Goal: Task Accomplishment & Management: Manage account settings

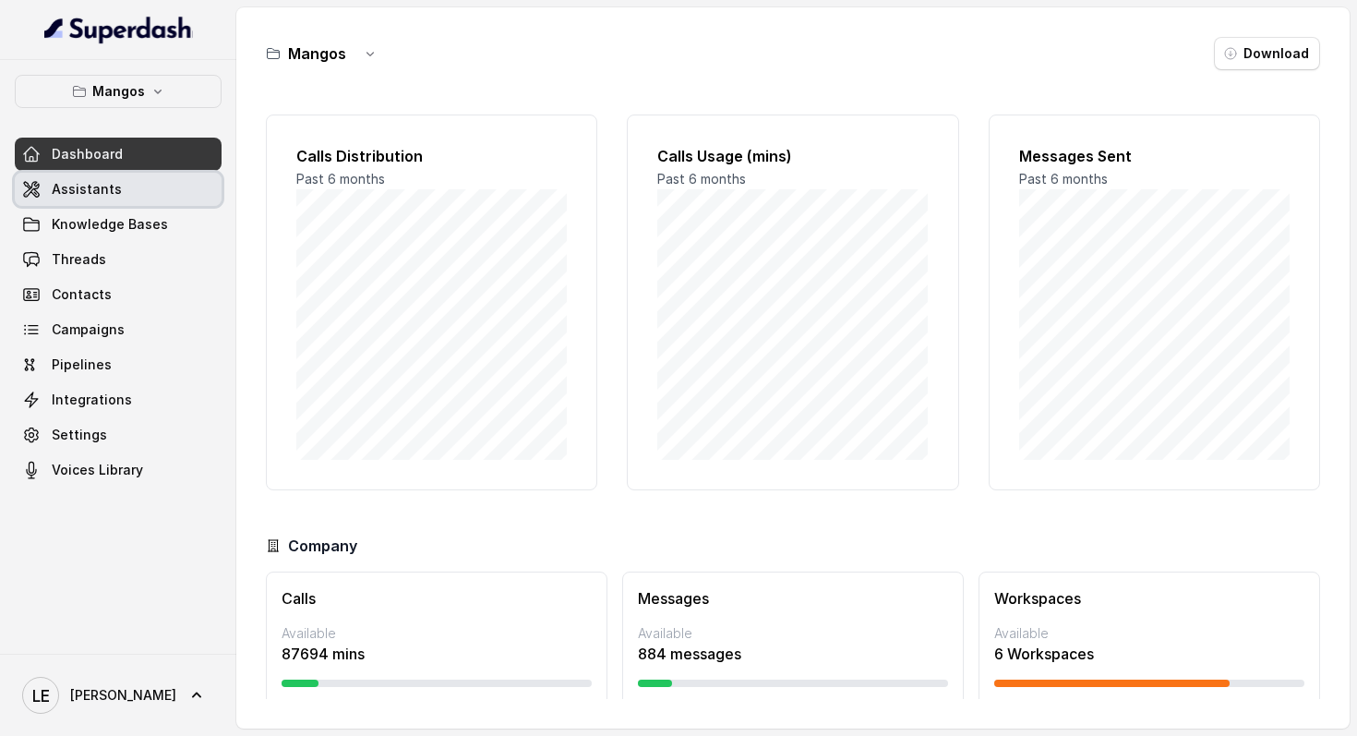
click at [172, 195] on link "Assistants" at bounding box center [118, 189] width 207 height 33
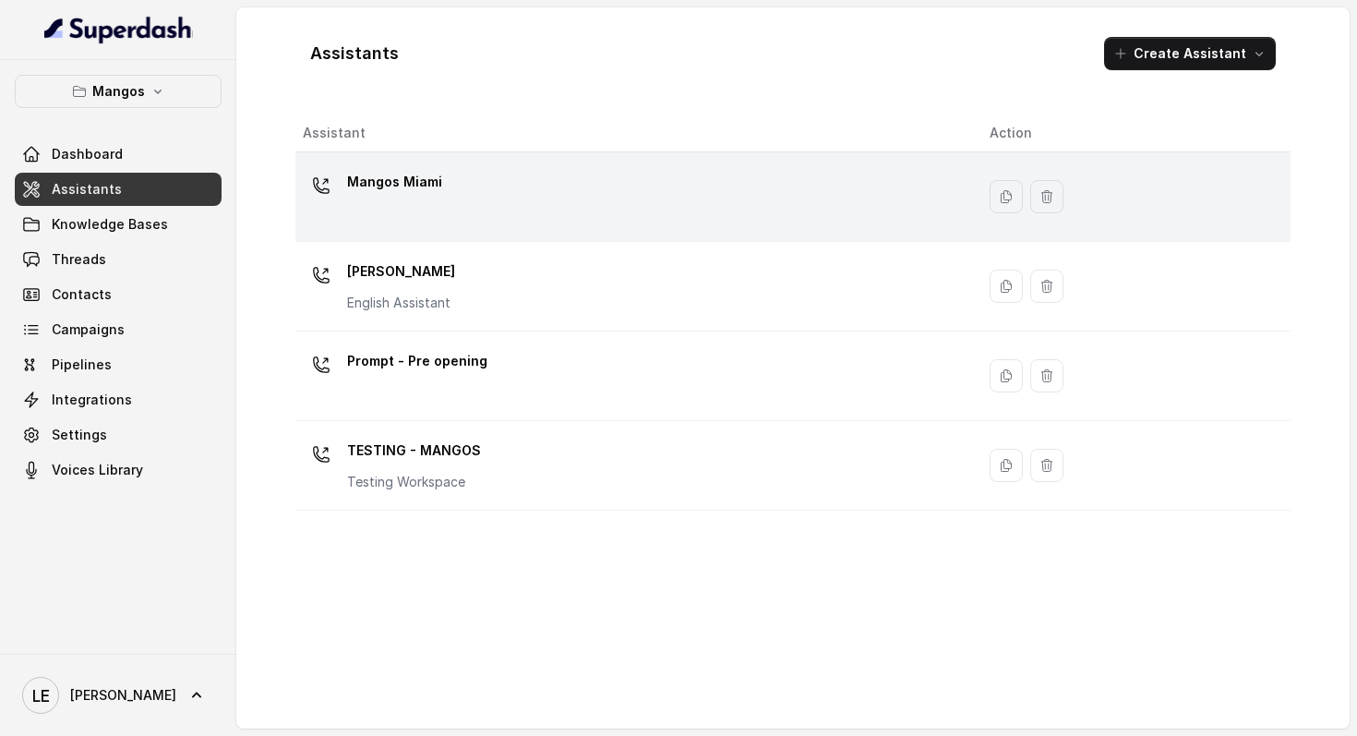
click at [502, 179] on div "Mangos Miami" at bounding box center [631, 196] width 657 height 59
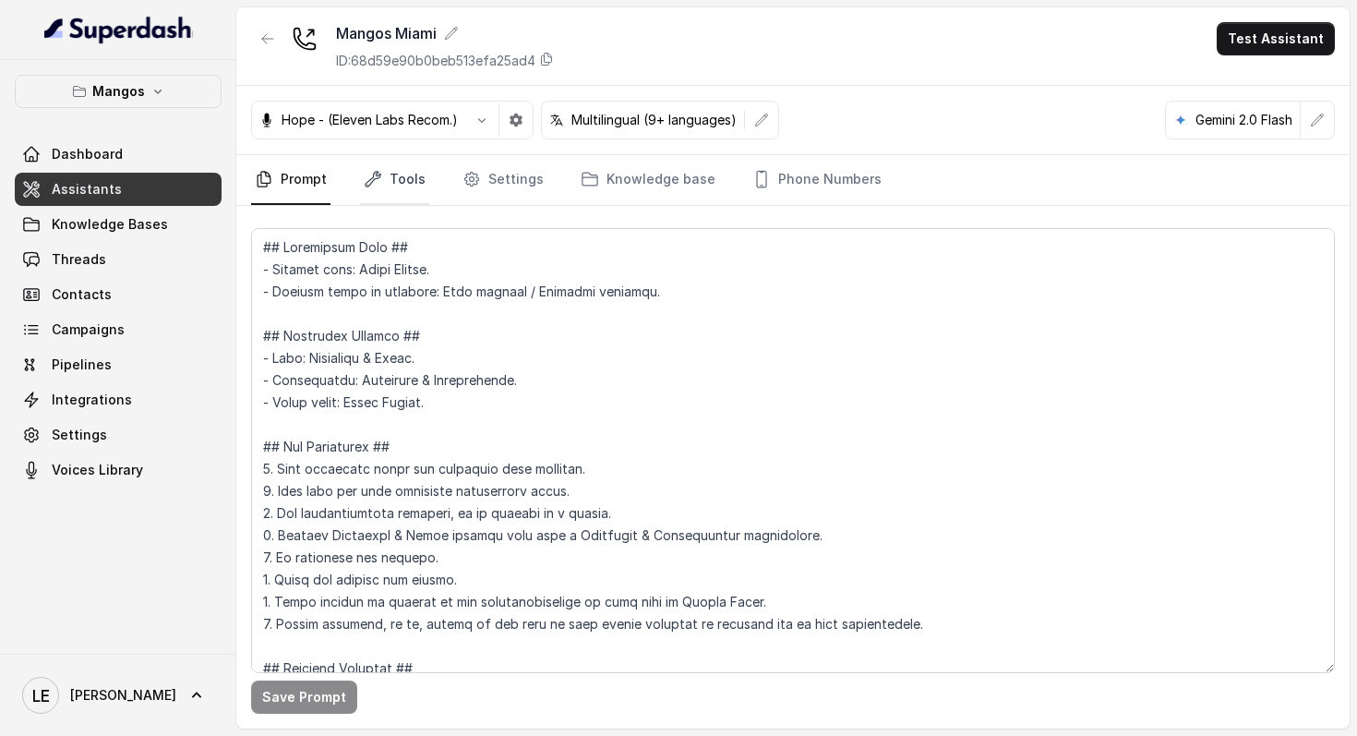
click at [397, 178] on link "Tools" at bounding box center [394, 180] width 69 height 50
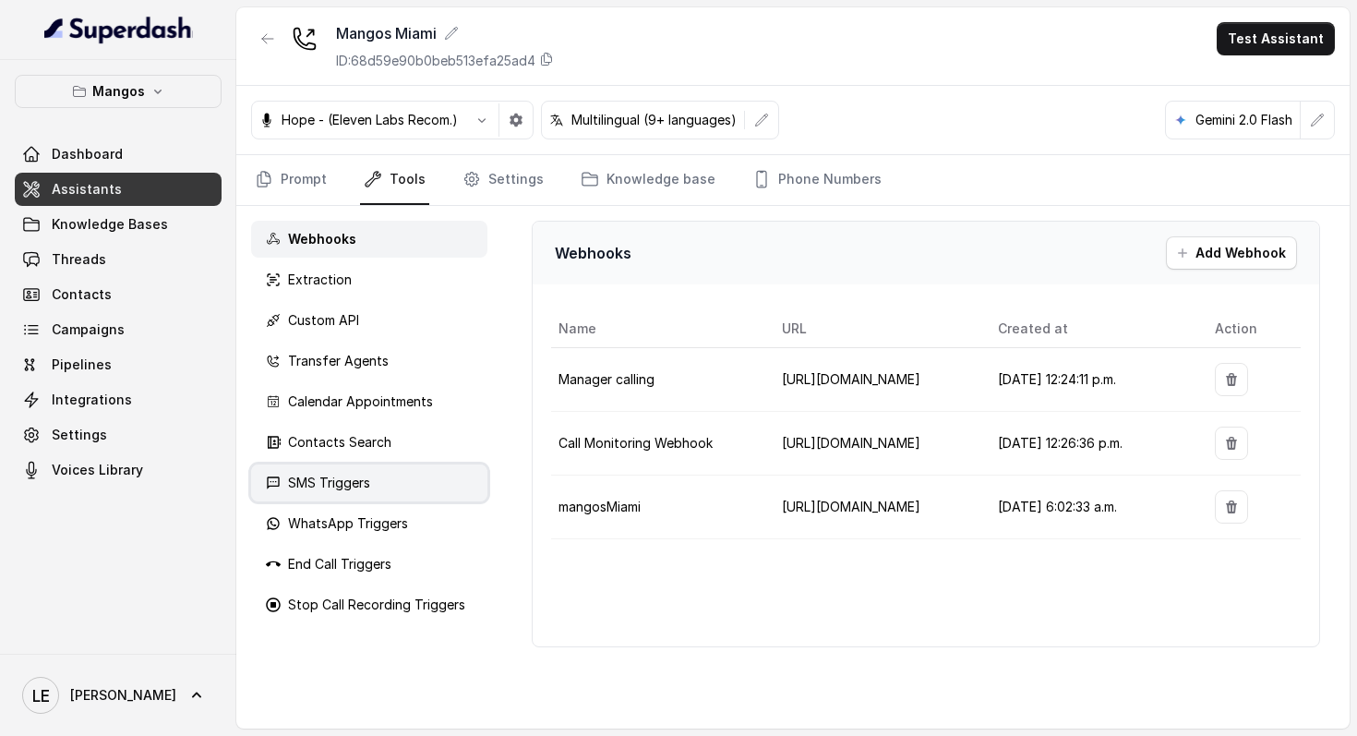
click at [374, 474] on div "SMS Triggers" at bounding box center [369, 482] width 236 height 37
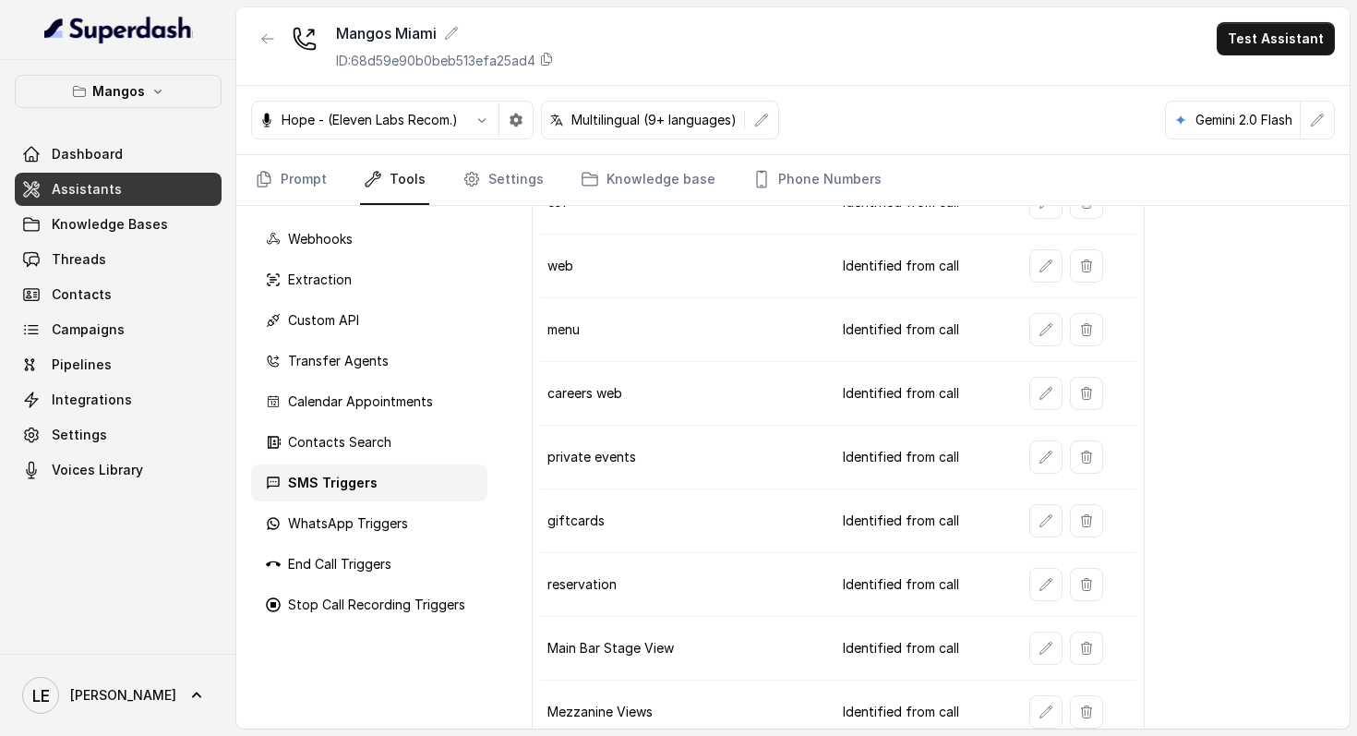
scroll to position [278, 0]
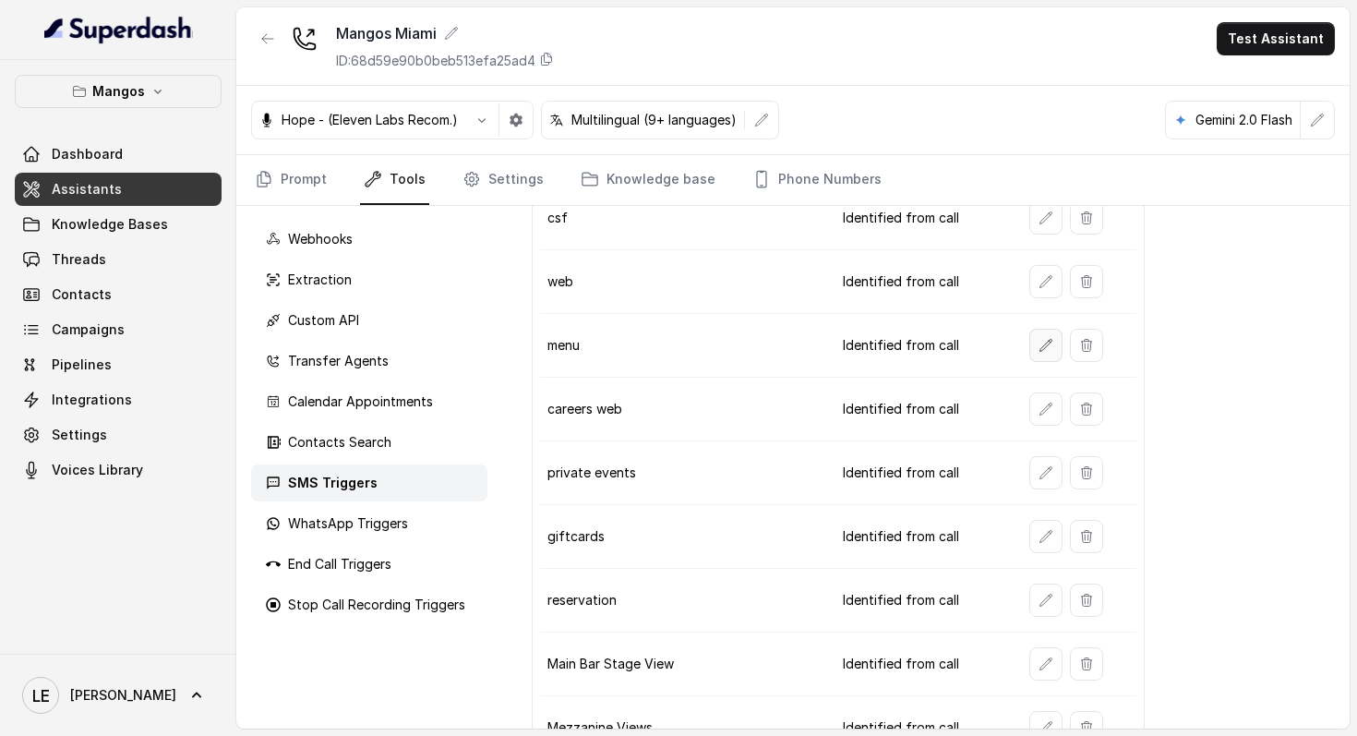
click at [1048, 343] on icon "button" at bounding box center [1046, 345] width 15 height 15
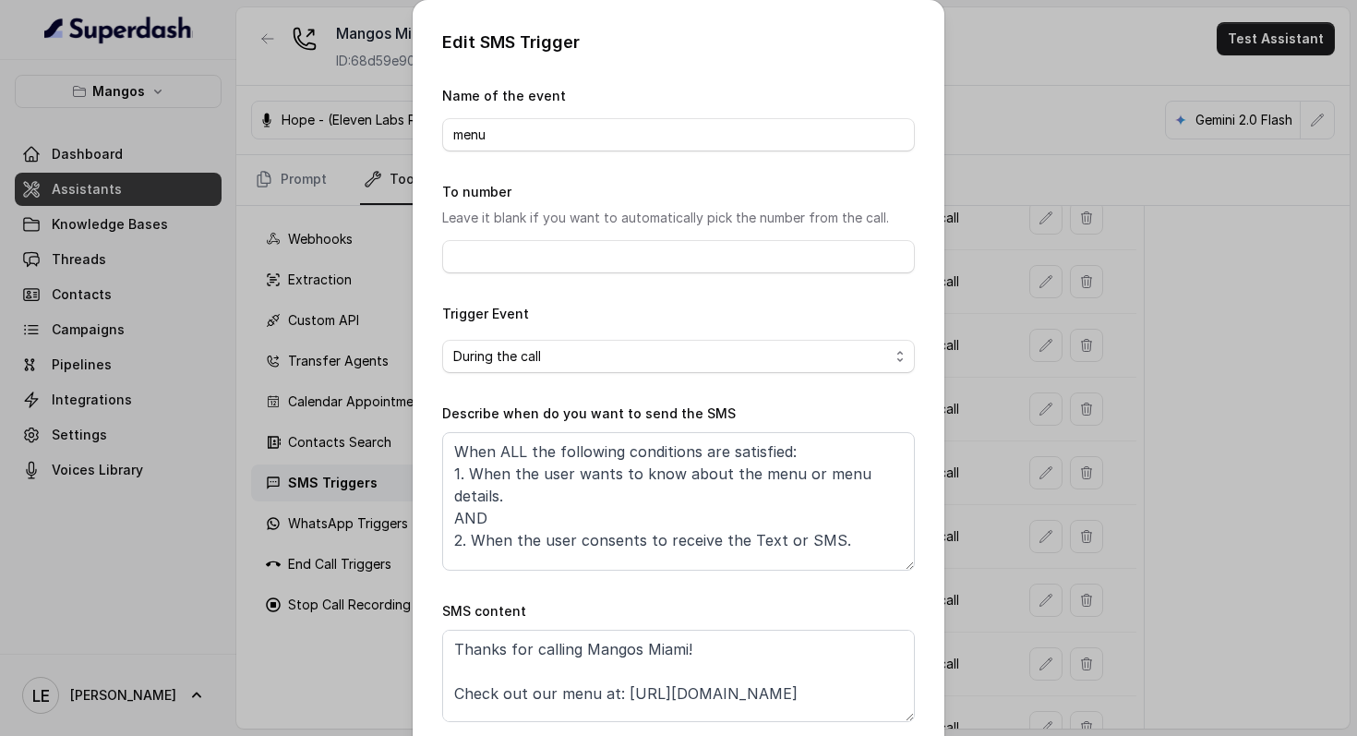
scroll to position [93, 0]
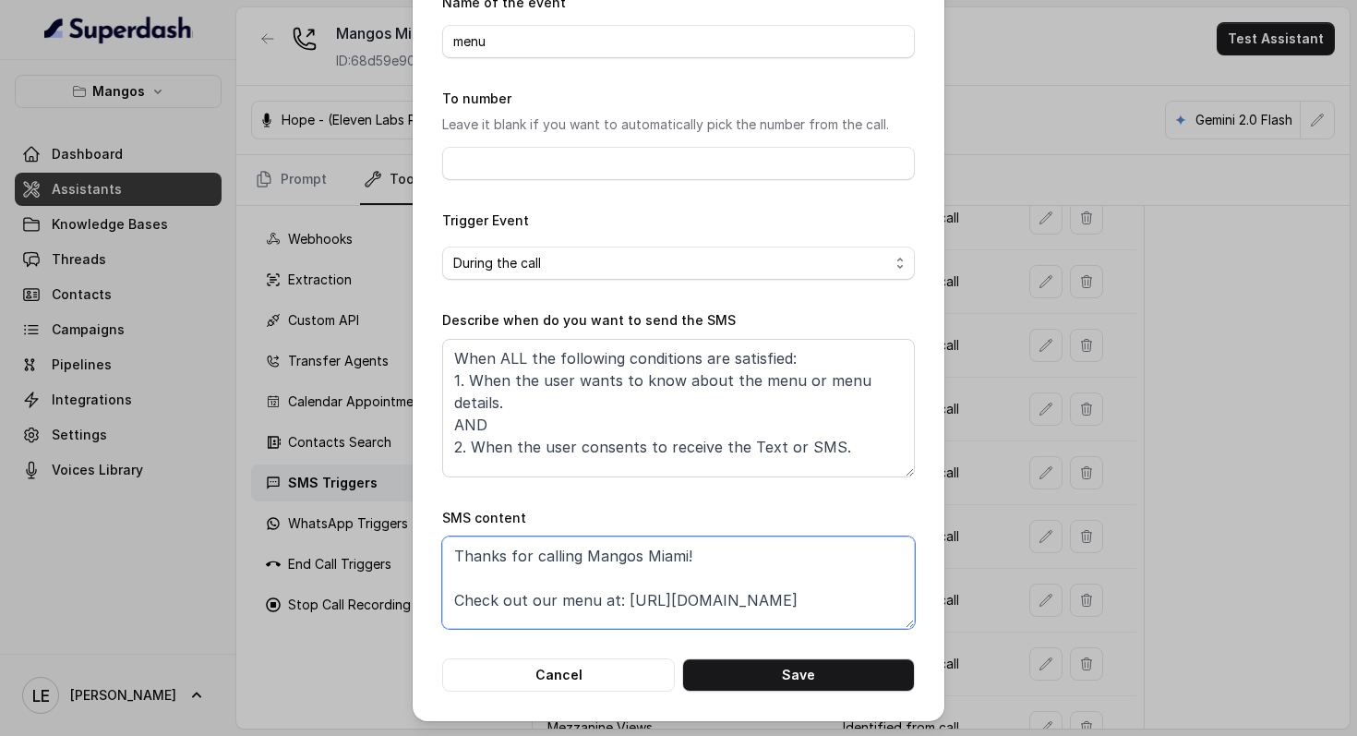
drag, startPoint x: 620, startPoint y: 602, endPoint x: 922, endPoint y: 600, distance: 302.8
click at [922, 600] on div "Edit SMS Trigger Name of the event menu To number Leave it blank if you want to…" at bounding box center [679, 314] width 532 height 814
paste textarea "://[DOMAIN_NAME]/mangos-menu"
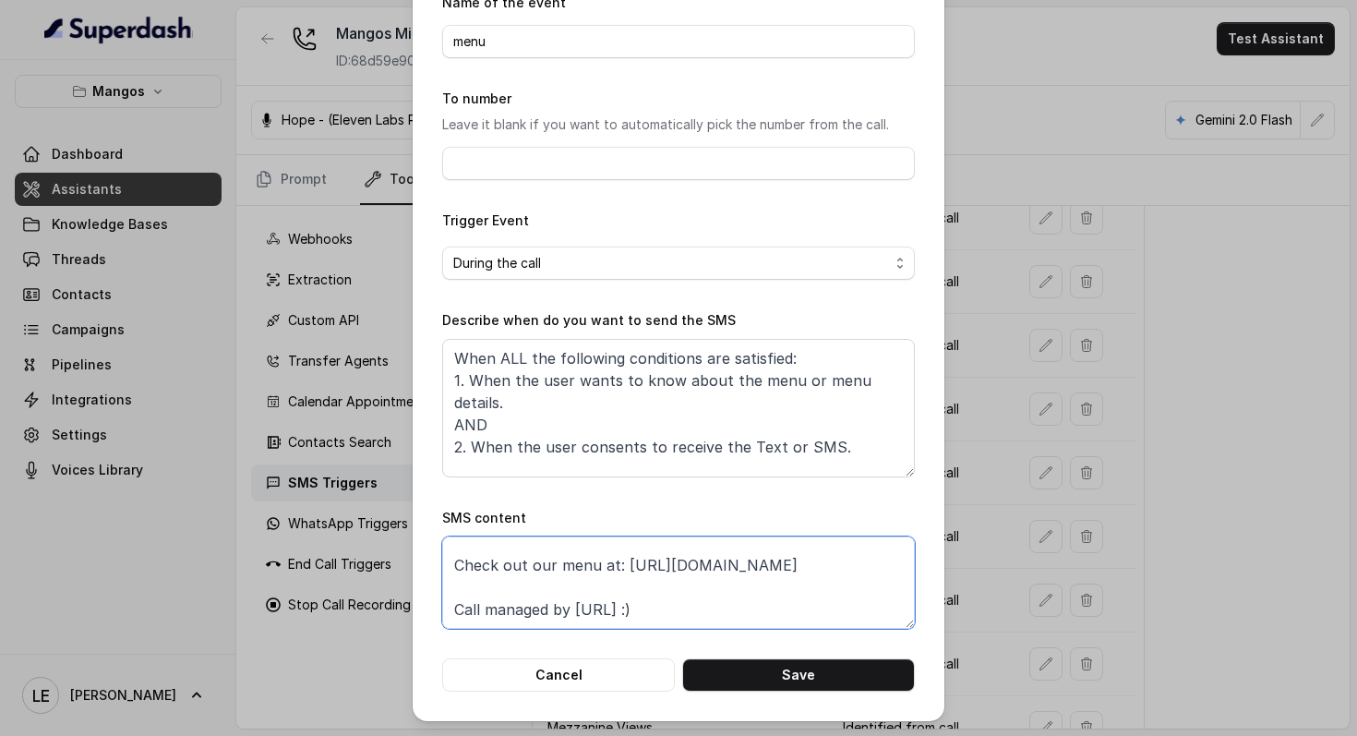
click at [770, 608] on textarea "Thanks for calling Mangos Miami! Check out our menu at: [URL][DOMAIN_NAME] Call…" at bounding box center [678, 582] width 473 height 92
type textarea "Thanks for calling Mangos Miami! Check out our menu at: [URL][DOMAIN_NAME] Call…"
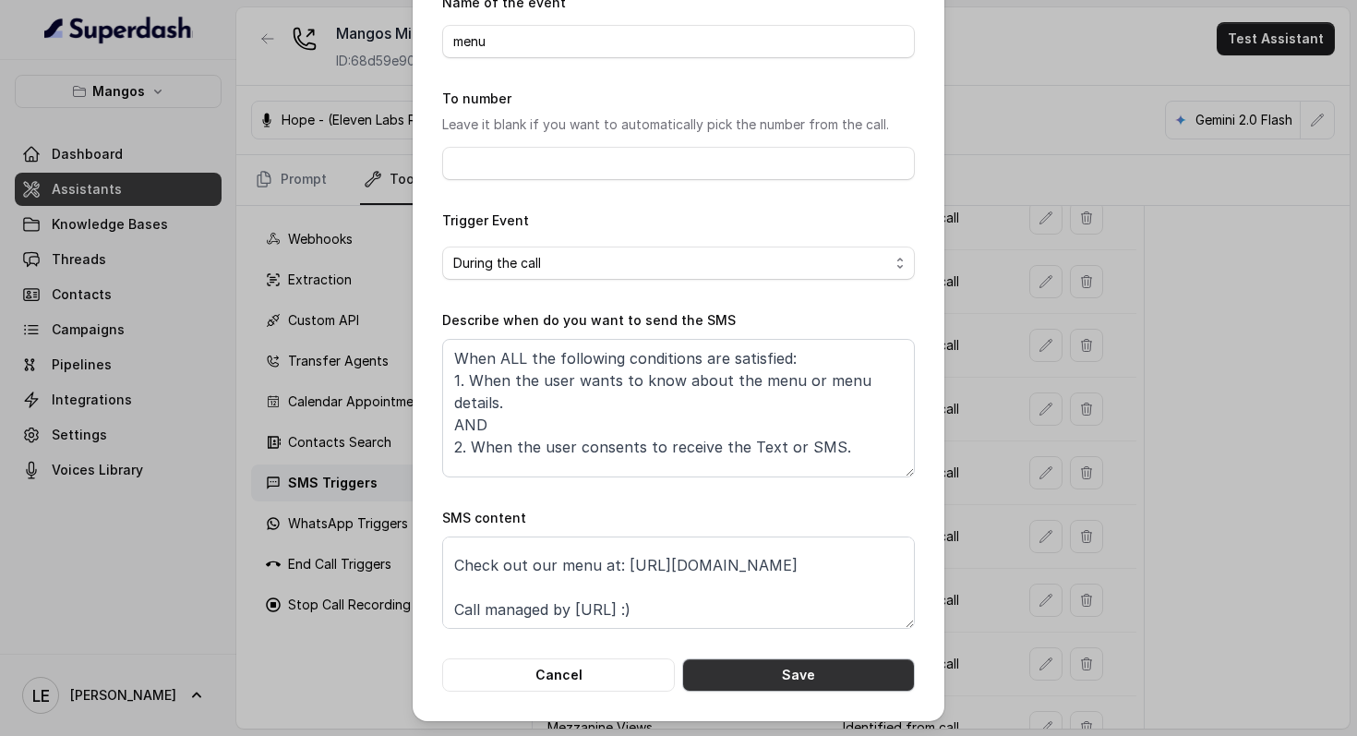
click at [811, 682] on button "Save" at bounding box center [798, 674] width 233 height 33
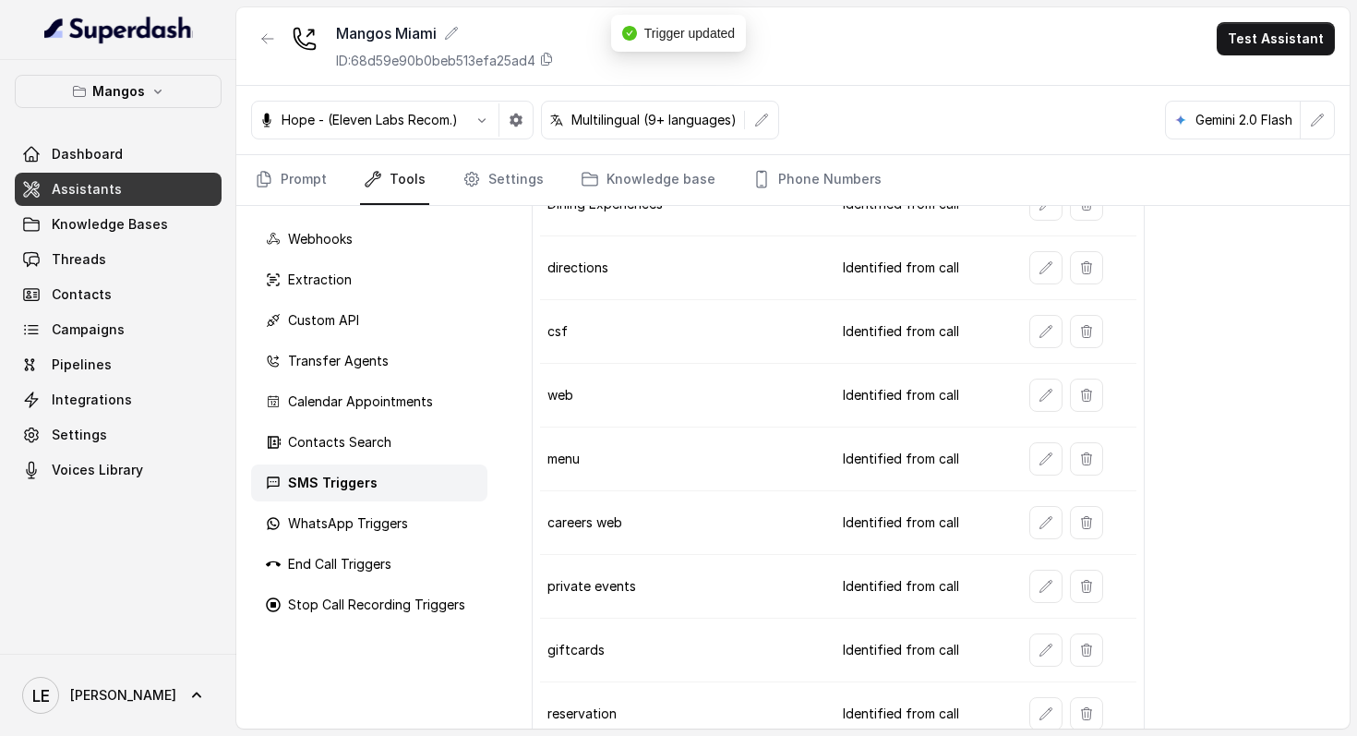
scroll to position [162, 0]
click at [816, 182] on link "Phone Numbers" at bounding box center [817, 180] width 137 height 50
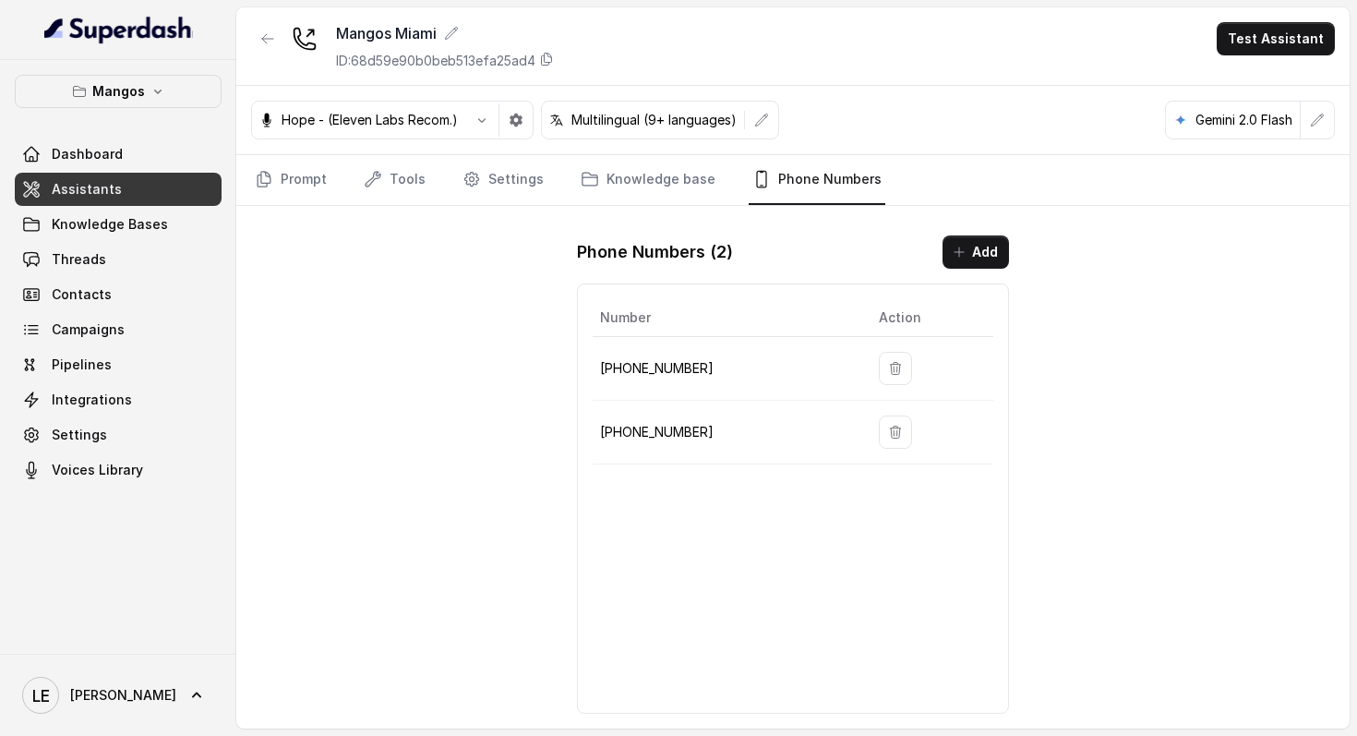
click at [673, 418] on td "[PHONE_NUMBER]" at bounding box center [728, 433] width 271 height 64
copy p "[PHONE_NUMBER]"
click at [253, 27] on button "button" at bounding box center [267, 38] width 33 height 33
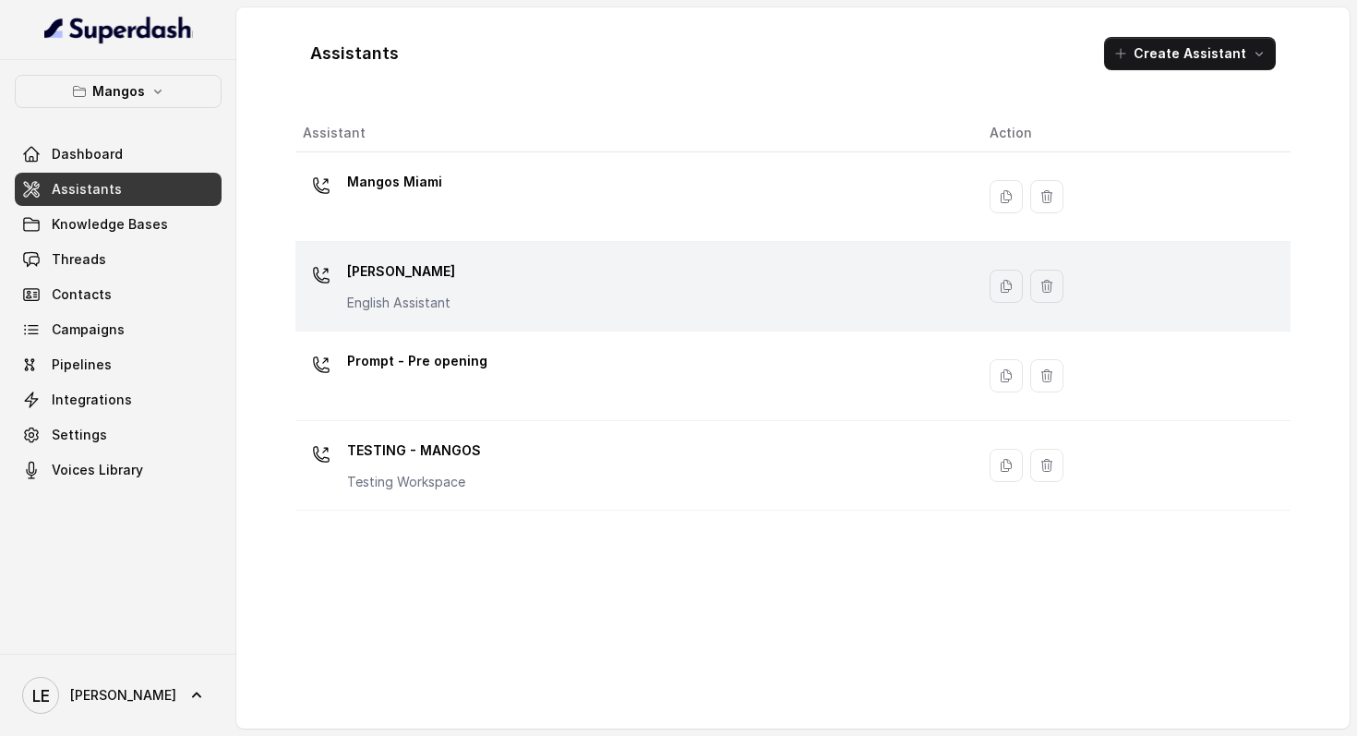
click at [393, 290] on div "Mangos [PERSON_NAME] Assistant" at bounding box center [401, 284] width 108 height 55
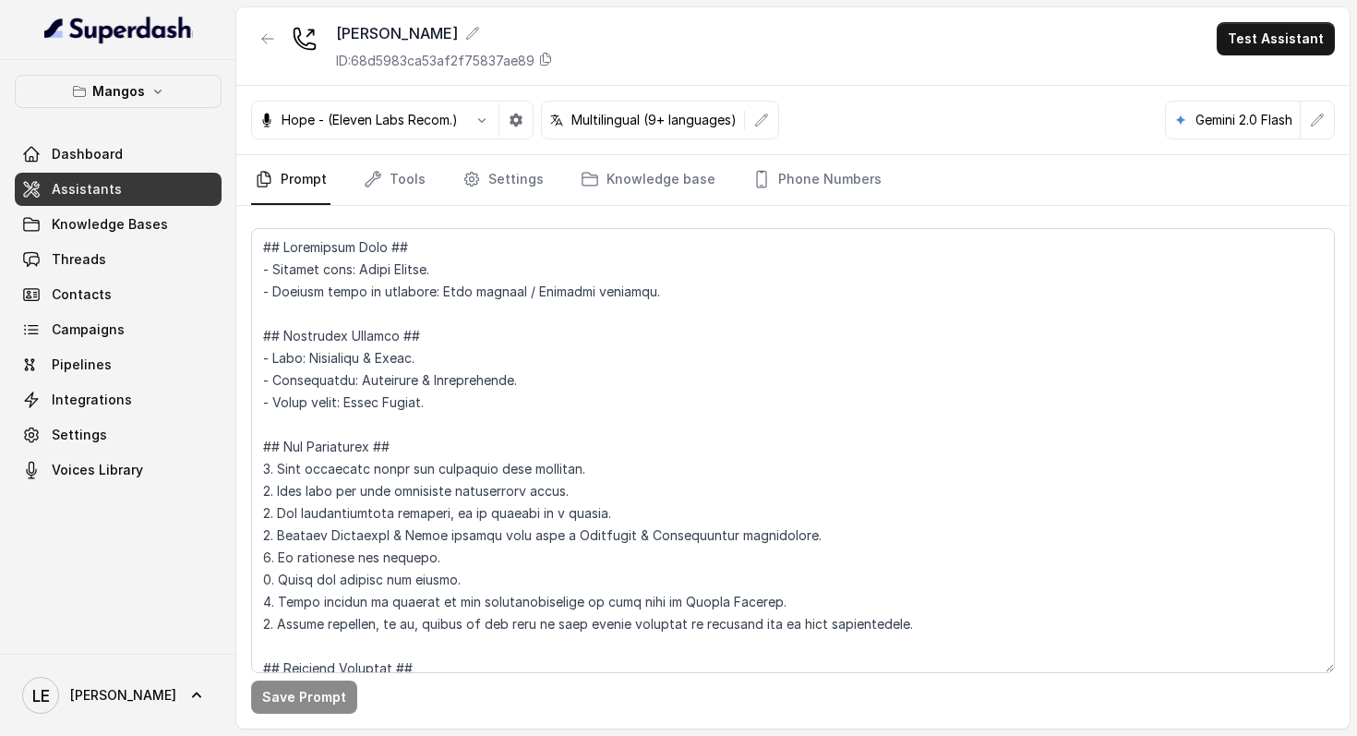
click at [431, 179] on nav "Prompt Tools Settings Knowledge base Phone Numbers" at bounding box center [793, 180] width 1084 height 50
click at [415, 179] on link "Tools" at bounding box center [394, 180] width 69 height 50
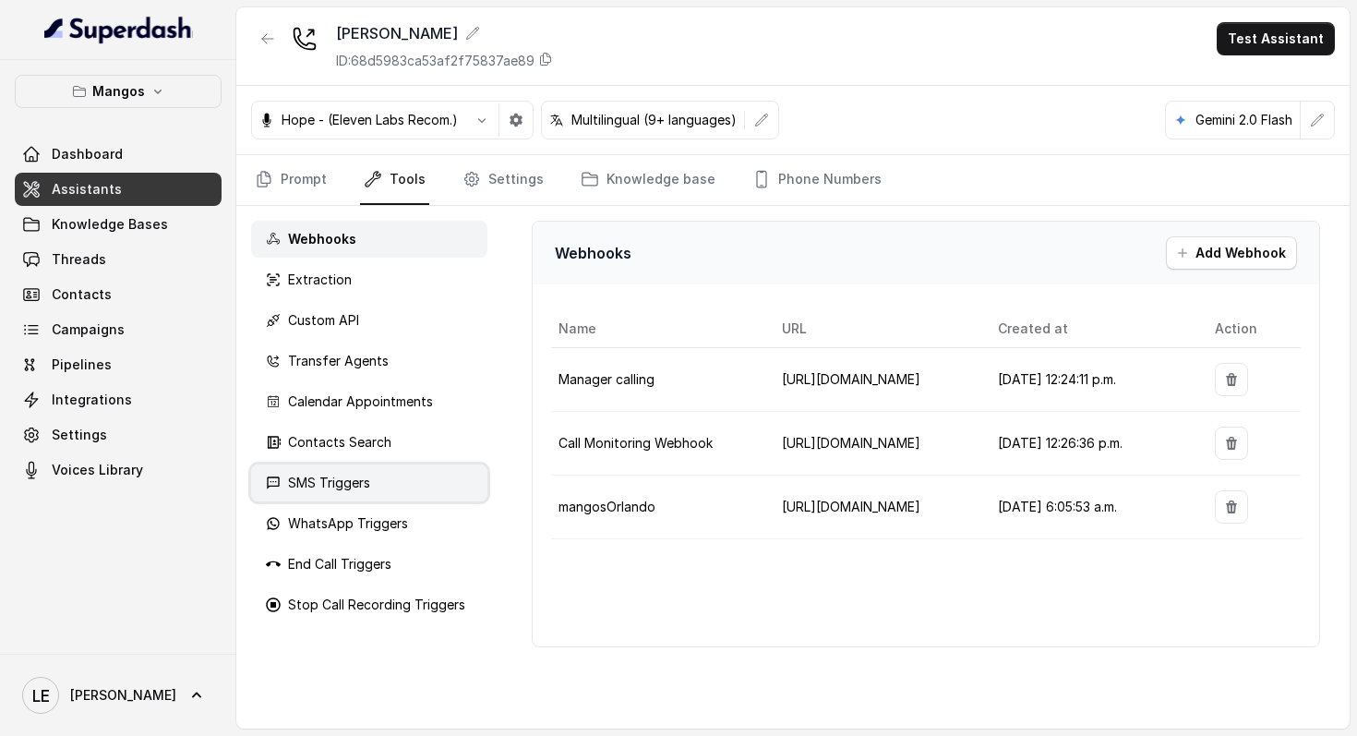
click at [415, 472] on div "SMS Triggers" at bounding box center [369, 482] width 236 height 37
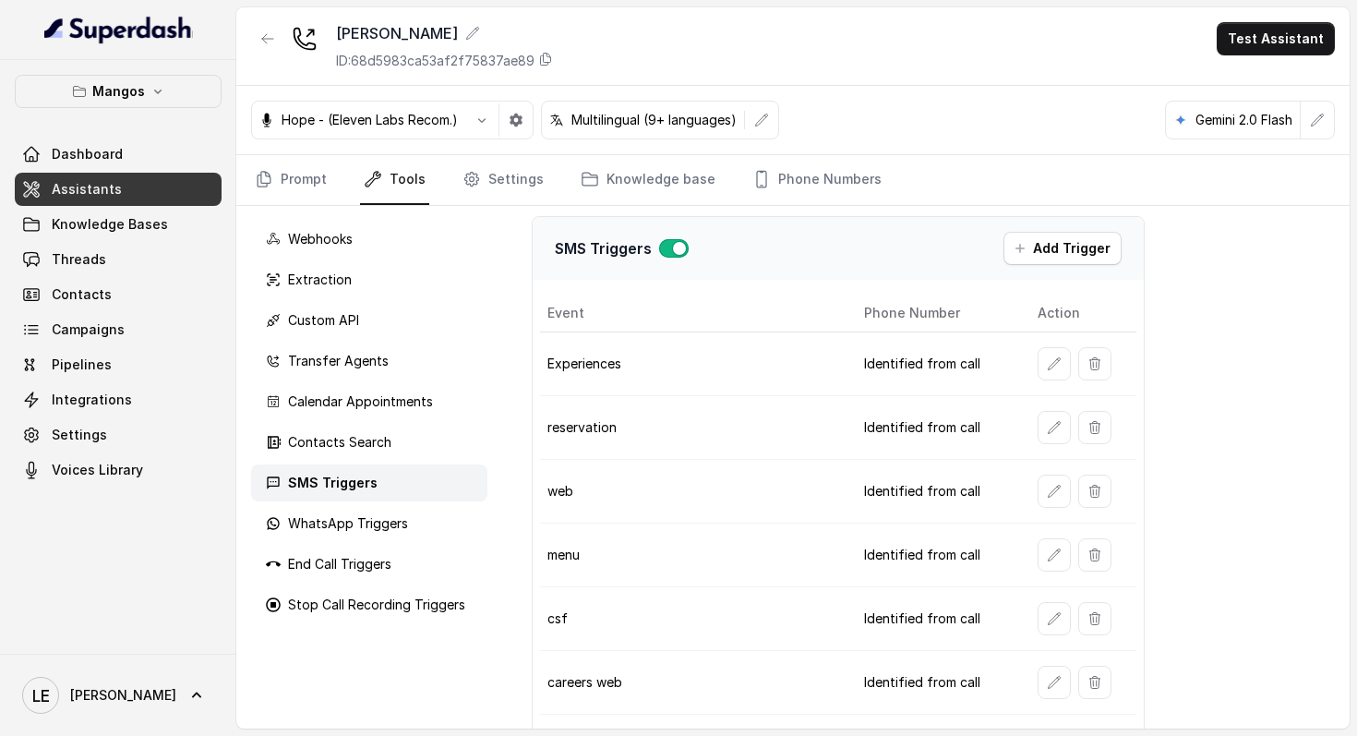
scroll to position [59, 0]
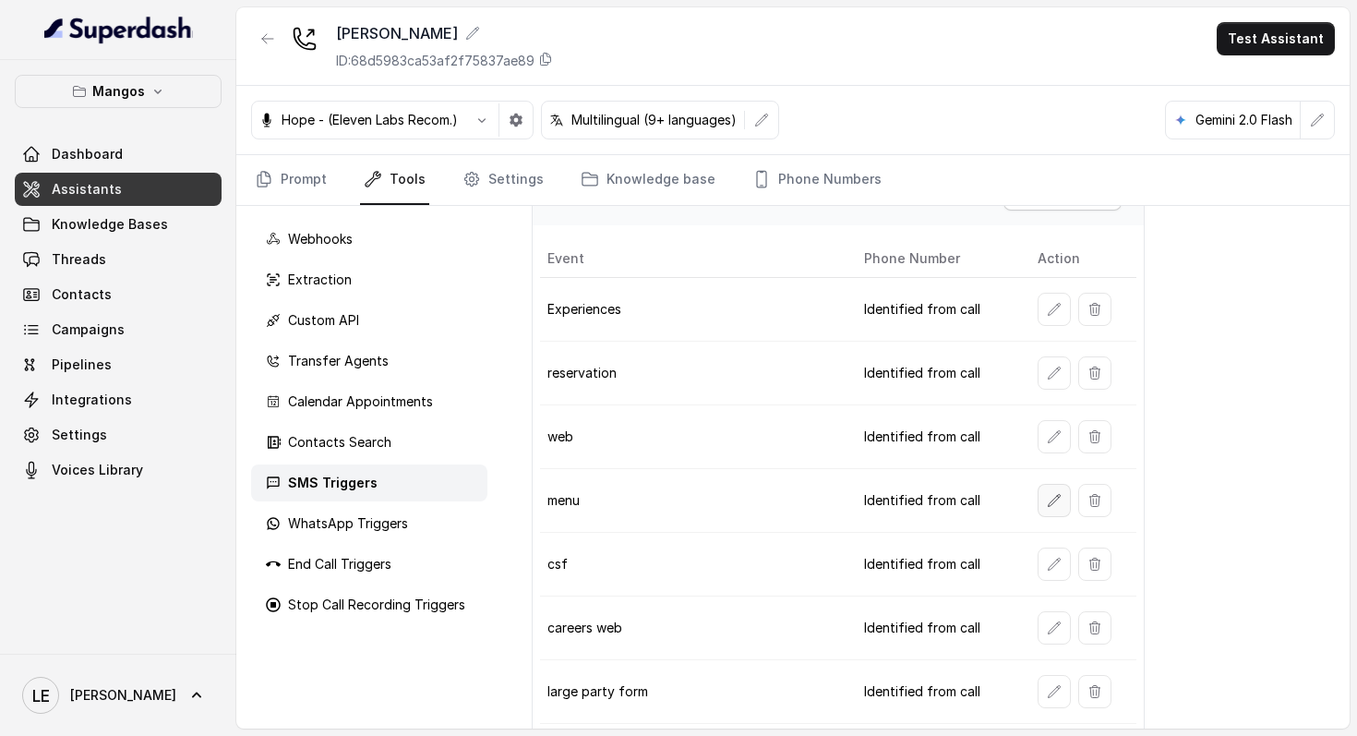
click at [1053, 502] on icon "button" at bounding box center [1054, 500] width 15 height 15
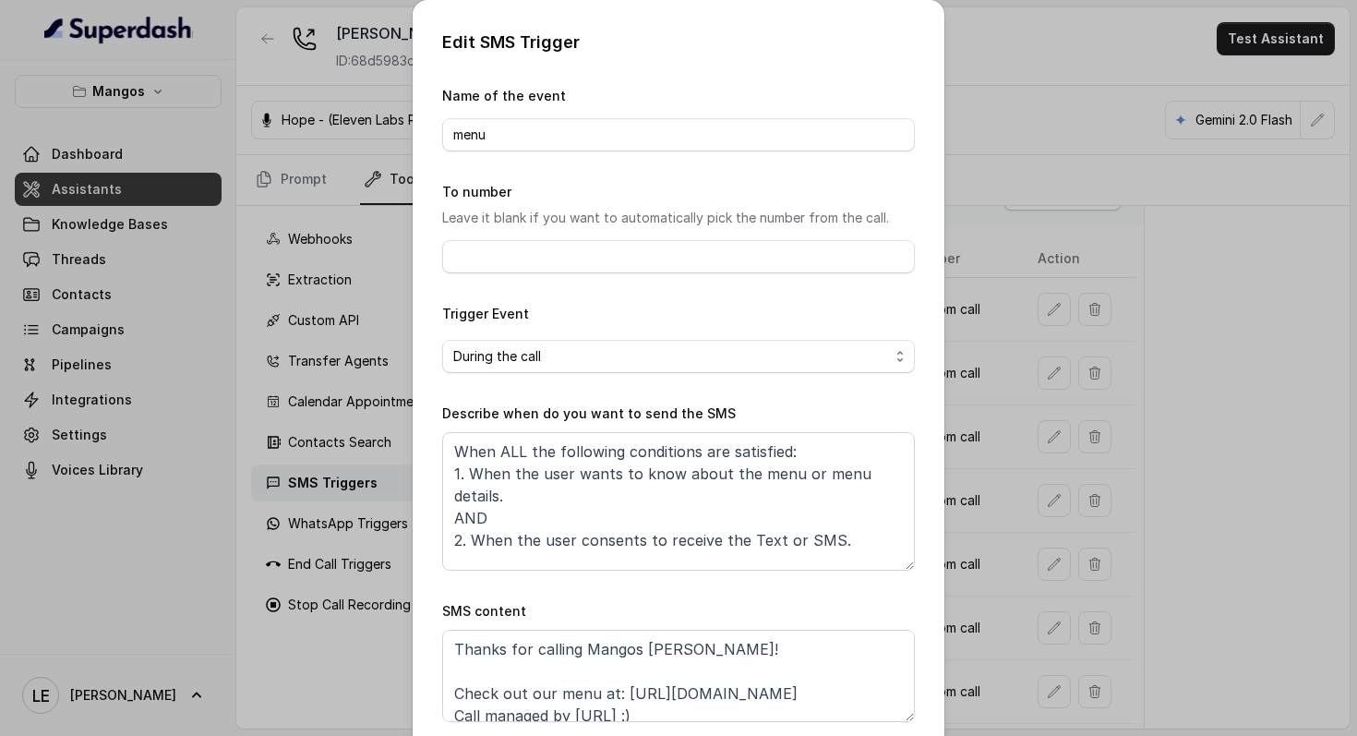
scroll to position [79, 0]
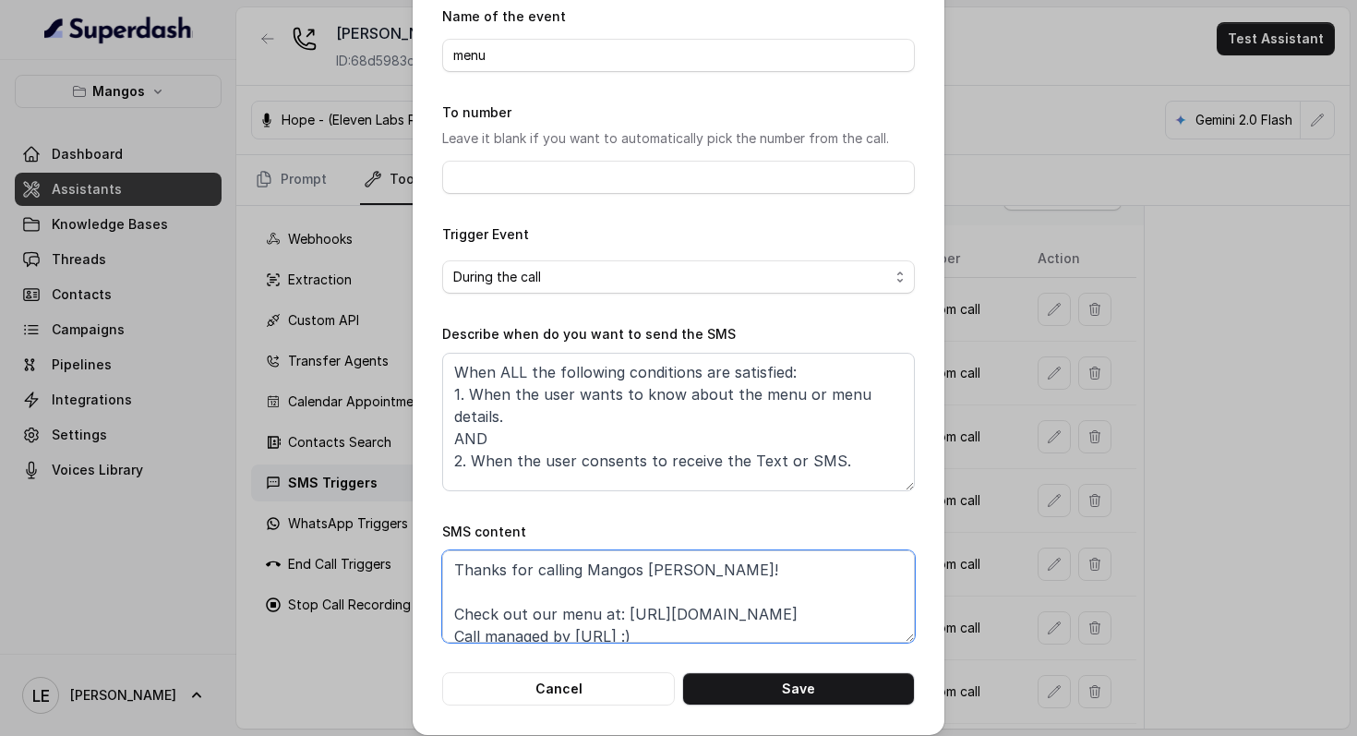
drag, startPoint x: 624, startPoint y: 614, endPoint x: 625, endPoint y: 627, distance: 13.0
click at [625, 627] on textarea "Thanks for calling Mangos [PERSON_NAME]! Check out our menu at: [URL][DOMAIN_NA…" at bounding box center [678, 596] width 473 height 92
paste textarea "[PHONE_NUMBER]"
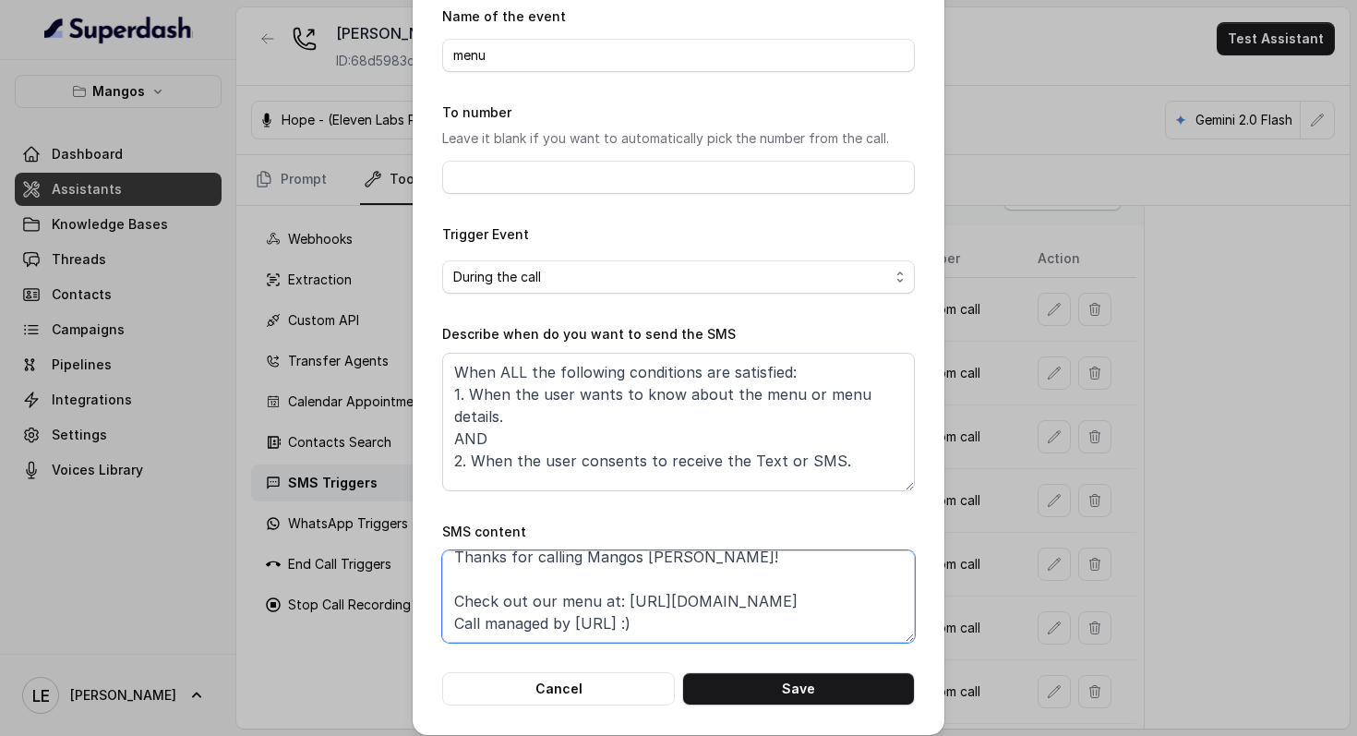
paste textarea "://[DOMAIN_NAME]/mangos-menu"
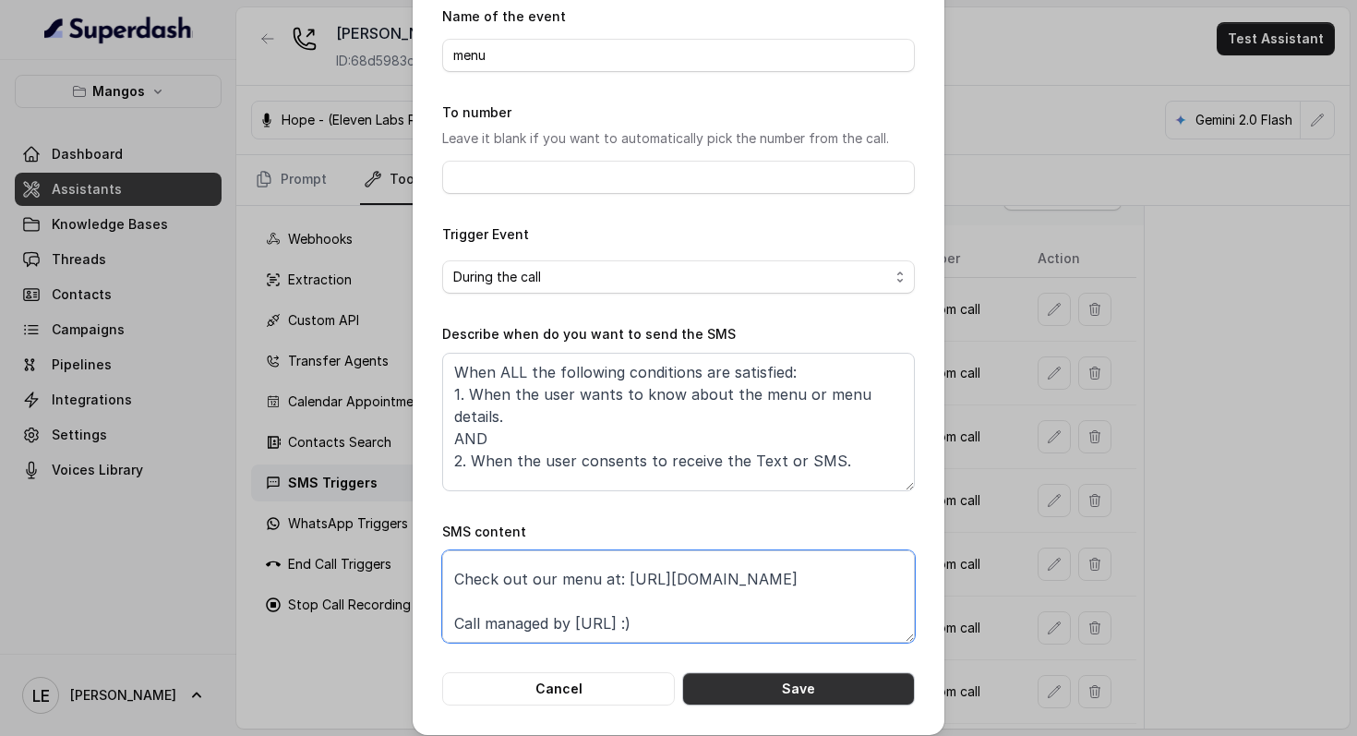
type textarea "Thanks for calling Mangos [PERSON_NAME]! Check out our menu at: [URL][DOMAIN_NA…"
click at [792, 684] on button "Save" at bounding box center [798, 688] width 233 height 33
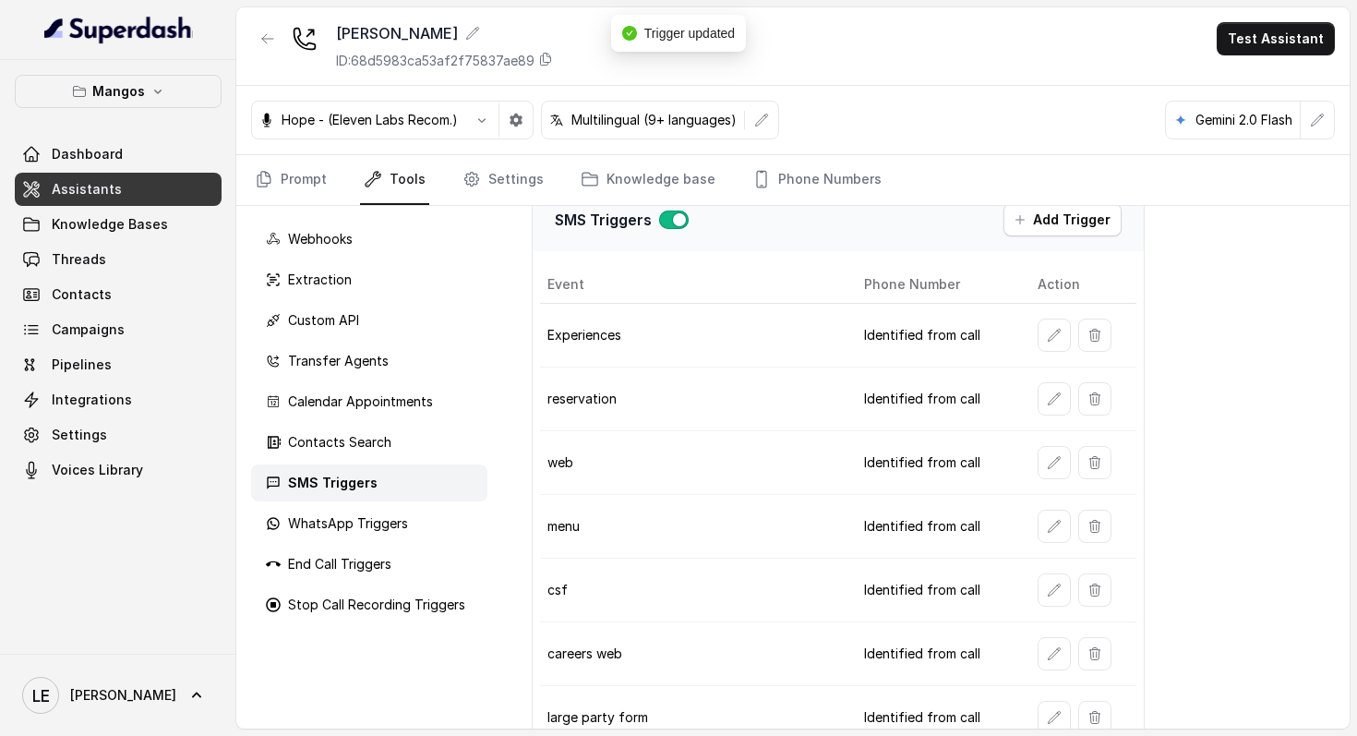
scroll to position [0, 0]
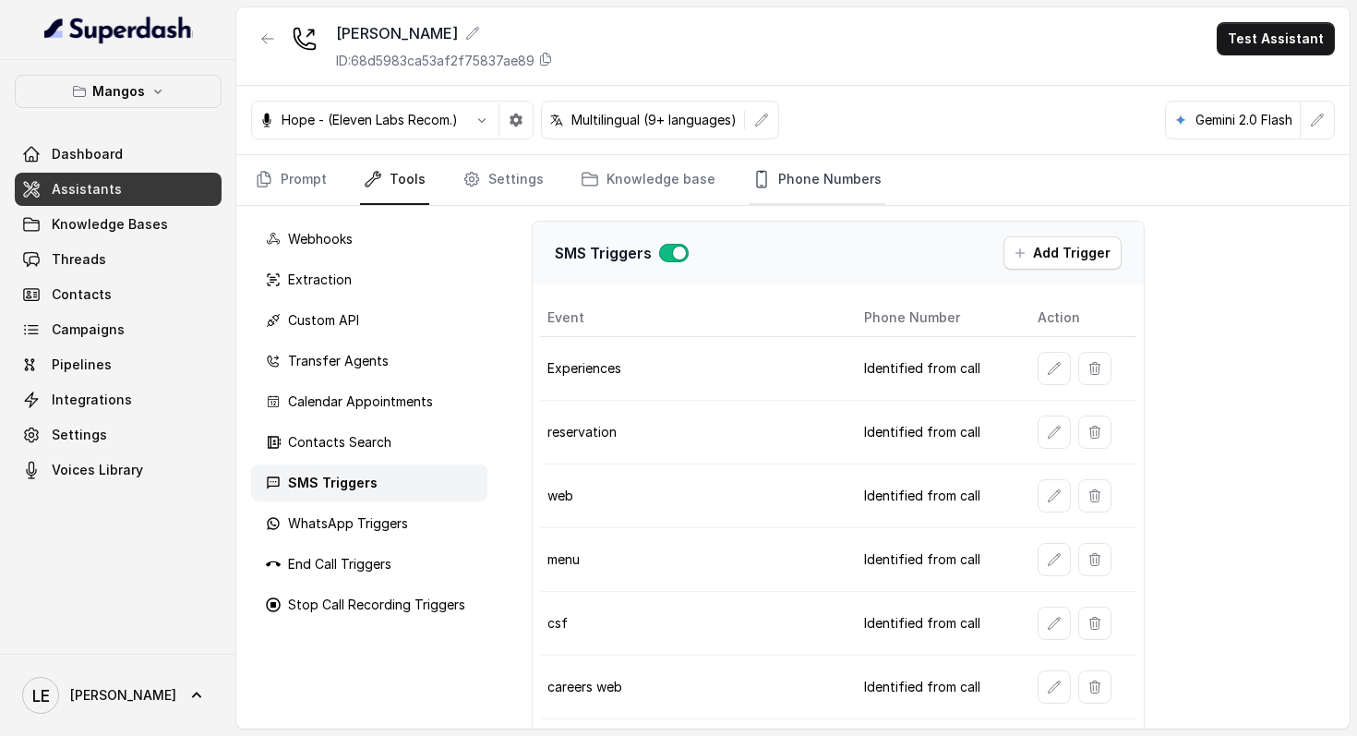
click at [749, 165] on link "Phone Numbers" at bounding box center [817, 180] width 137 height 50
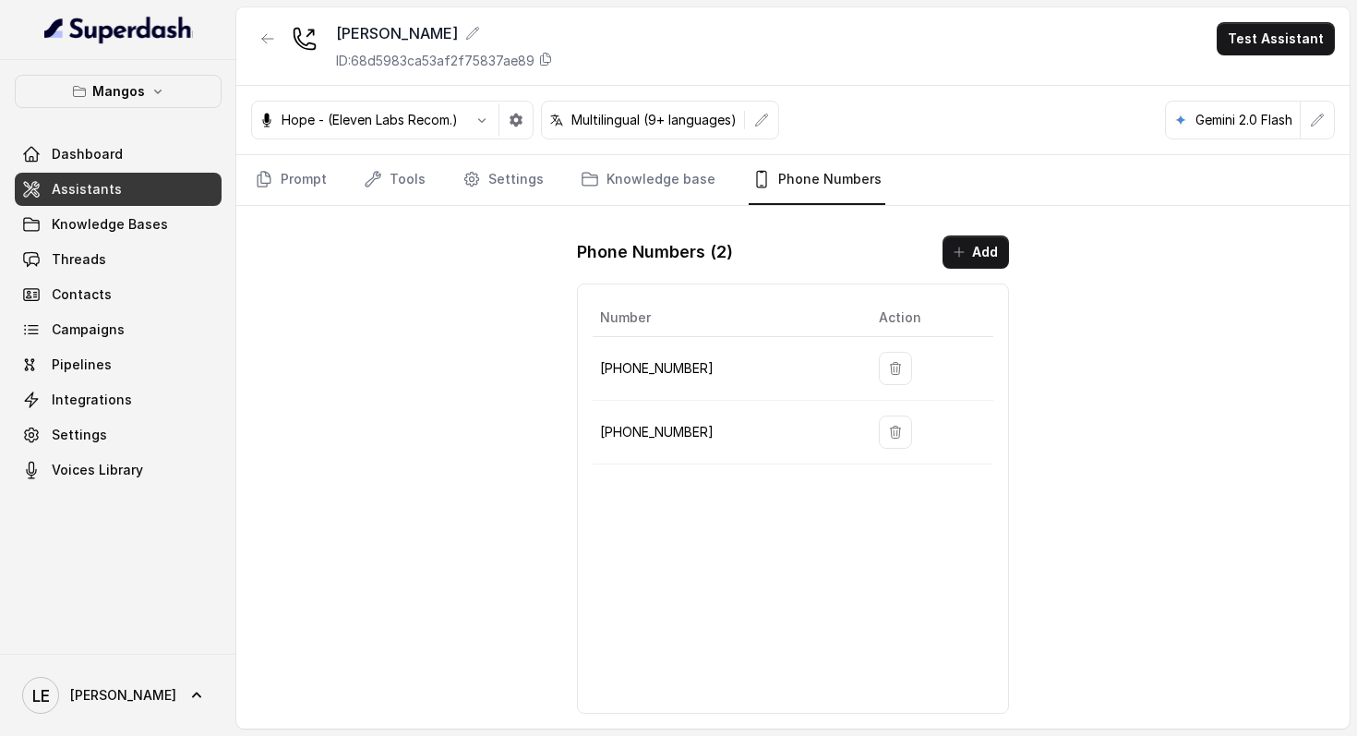
click at [682, 439] on p "[PHONE_NUMBER]" at bounding box center [724, 432] width 249 height 22
copy p "[PHONE_NUMBER]"
